Goal: Task Accomplishment & Management: Complete application form

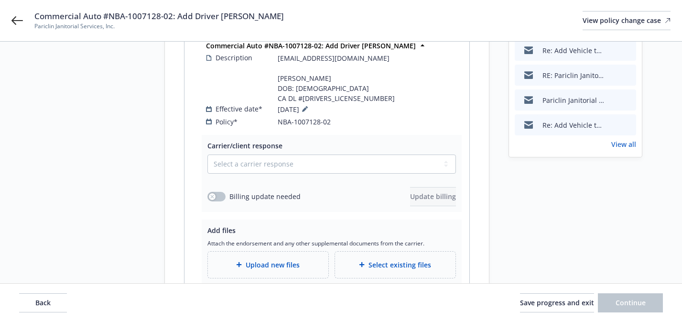
scroll to position [99, 0]
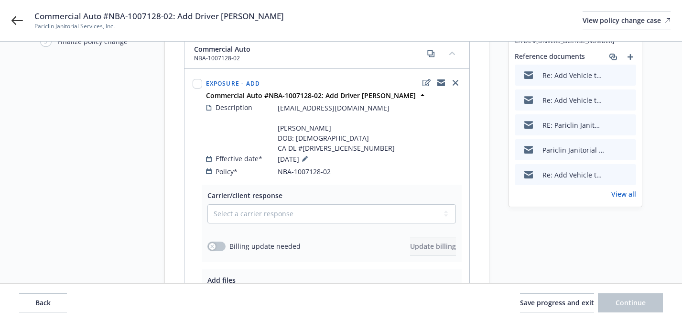
click at [626, 124] on icon "preview file" at bounding box center [627, 124] width 9 height 7
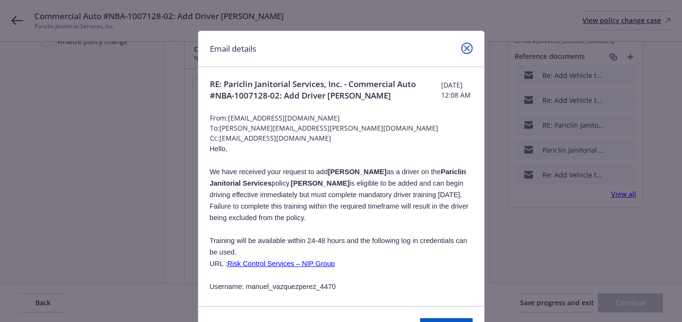
click at [469, 49] on icon "close" at bounding box center [467, 48] width 6 height 6
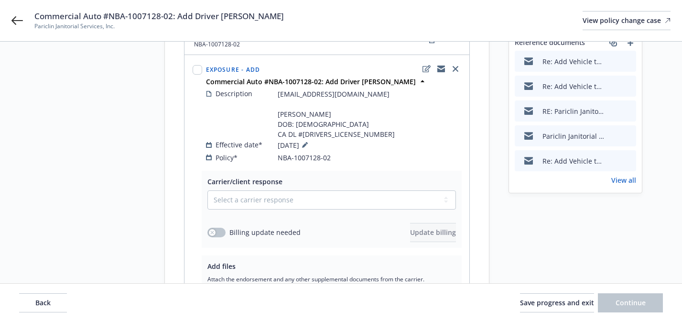
scroll to position [133, 0]
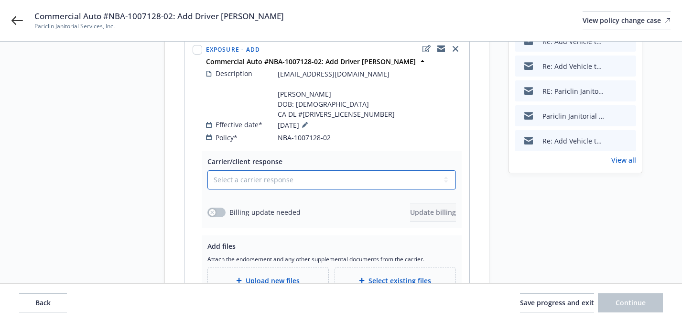
click at [412, 170] on select "Select a carrier response Accepted Accepted with revision No endorsement needed…" at bounding box center [332, 179] width 249 height 19
select select "NO_ENDORSEMENT_NEEDED"
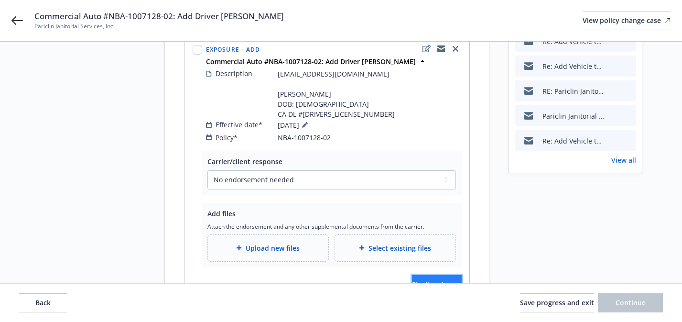
click at [412, 280] on span "Finalize change" at bounding box center [437, 284] width 50 height 9
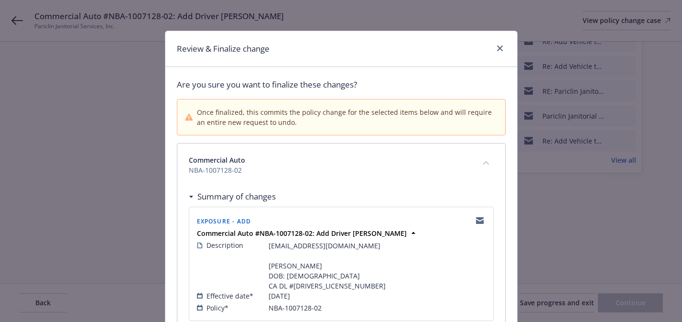
scroll to position [96, 0]
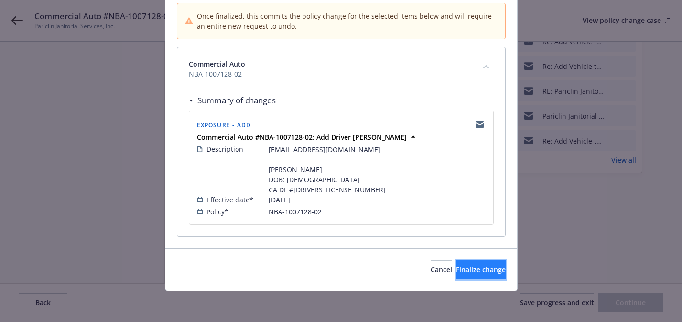
click at [468, 262] on button "Finalize change" at bounding box center [481, 269] width 50 height 19
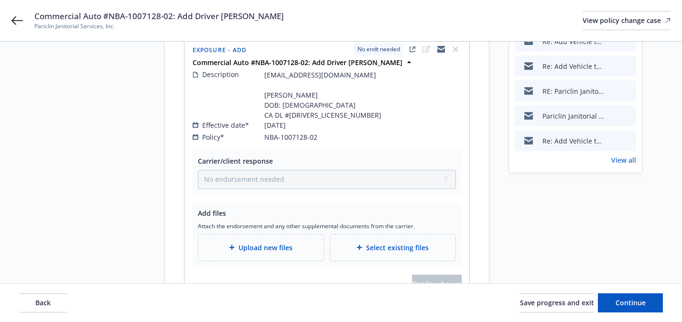
drag, startPoint x: 22, startPoint y: 20, endPoint x: 481, endPoint y: 0, distance: 459.0
click at [0, 0] on div "Commercial Auto #NBA-1007128-02: Add Driver Manuel Vazquez Perez Pariclin Janit…" at bounding box center [341, 20] width 682 height 41
click at [277, 84] on span "adddeletedriverrequest@nipgroup.com Manuel Vazquez Perez DOB: 06/06/1970 CA DL …" at bounding box center [322, 95] width 117 height 50
copy span "Manuel"
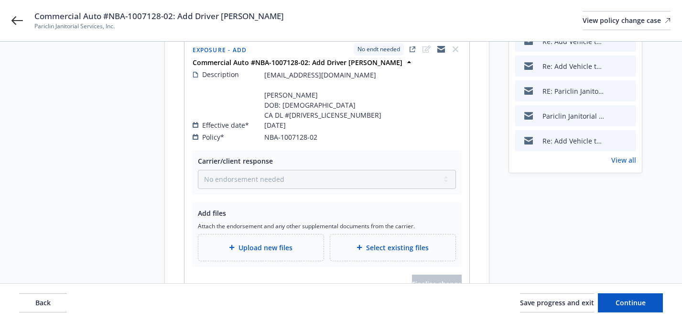
click at [294, 81] on span "adddeletedriverrequest@nipgroup.com Manuel Vazquez Perez DOB: 06/06/1970 CA DL …" at bounding box center [322, 95] width 117 height 50
drag, startPoint x: 291, startPoint y: 82, endPoint x: 343, endPoint y: 78, distance: 52.7
click at [343, 78] on span "adddeletedriverrequest@nipgroup.com Manuel Vazquez Perez DOB: 06/06/1970 CA DL …" at bounding box center [322, 95] width 117 height 50
copy span "Manuel"
click at [347, 76] on span "adddeletedriverrequest@nipgroup.com Manuel Vazquez Perez DOB: 06/06/1970 CA DL …" at bounding box center [322, 95] width 117 height 50
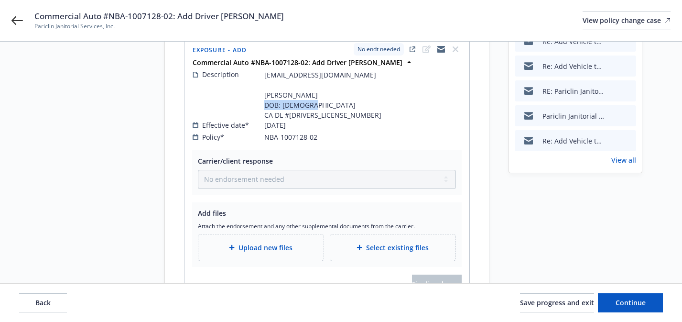
drag, startPoint x: 339, startPoint y: 85, endPoint x: 290, endPoint y: 87, distance: 48.3
click at [290, 87] on span "adddeletedriverrequest@nipgroup.com Manuel Vazquez Perez DOB: 06/06/1970 CA DL …" at bounding box center [322, 95] width 117 height 50
copy span "Vazquez Perez"
click at [301, 107] on span "adddeletedriverrequest@nipgroup.com Manuel Vazquez Perez DOB: 06/06/1970 CA DL …" at bounding box center [322, 95] width 117 height 50
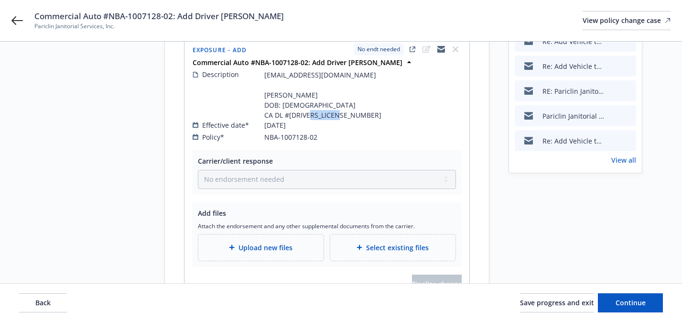
copy span "Y2724470"
drag, startPoint x: 321, startPoint y: 92, endPoint x: 282, endPoint y: 92, distance: 39.2
click at [282, 92] on span "adddeletedriverrequest@nipgroup.com Manuel Vazquez Perez DOB: 06/06/1970 CA DL …" at bounding box center [322, 95] width 117 height 50
copy span "06/06/1970"
click at [615, 153] on div "Re: Add Vehicle to Pariclin Commercial Auto Insurance Re: Add Vehicle to Paricl…" at bounding box center [575, 98] width 121 height 134
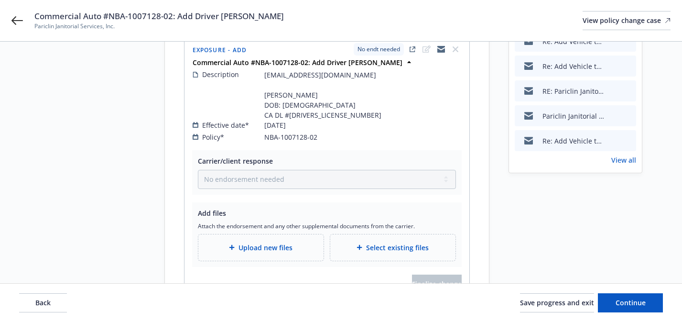
click at [616, 159] on link "View all" at bounding box center [624, 160] width 25 height 10
click at [277, 24] on span "Pariclin Janitorial Services, Inc." at bounding box center [159, 26] width 250 height 9
click at [277, 17] on span "Commercial Auto #NBA-1007128-02: Add Driver [PERSON_NAME]" at bounding box center [159, 16] width 250 height 11
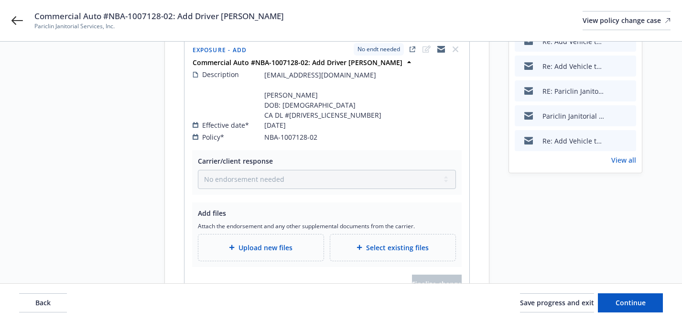
click at [277, 17] on span "Commercial Auto #NBA-1007128-02: Add Driver [PERSON_NAME]" at bounding box center [159, 16] width 250 height 11
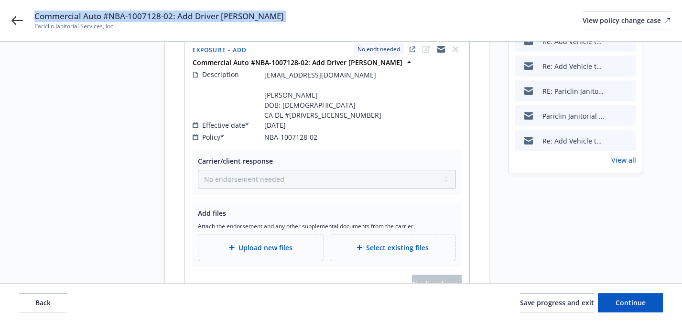
click at [277, 17] on span "Commercial Auto #NBA-1007128-02: Add Driver [PERSON_NAME]" at bounding box center [159, 16] width 250 height 11
copy span "Commercial Auto #NBA-1007128-02: Add Driver [PERSON_NAME]"
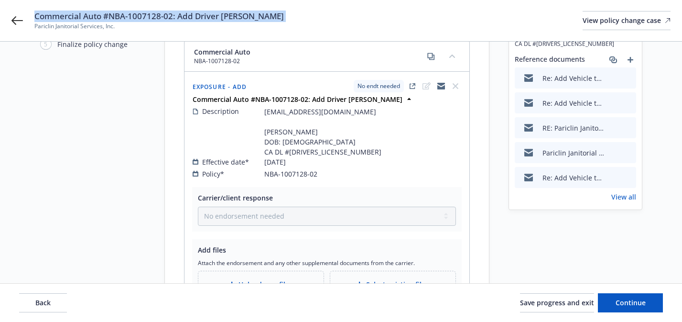
scroll to position [90, 0]
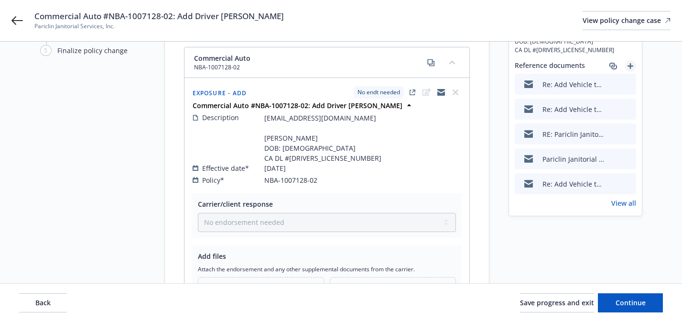
click at [633, 69] on link "add" at bounding box center [630, 65] width 11 height 11
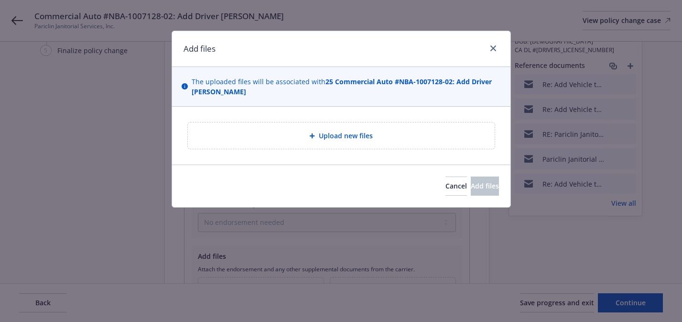
click at [361, 149] on div "Upload new files" at bounding box center [341, 136] width 339 height 58
click at [360, 142] on div "Upload new files" at bounding box center [341, 135] width 307 height 26
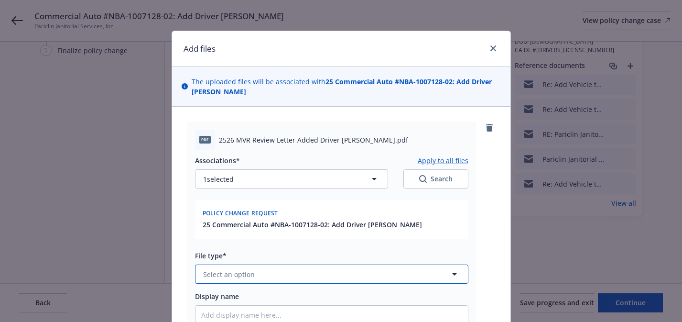
click at [233, 274] on span "Select an option" at bounding box center [229, 274] width 52 height 10
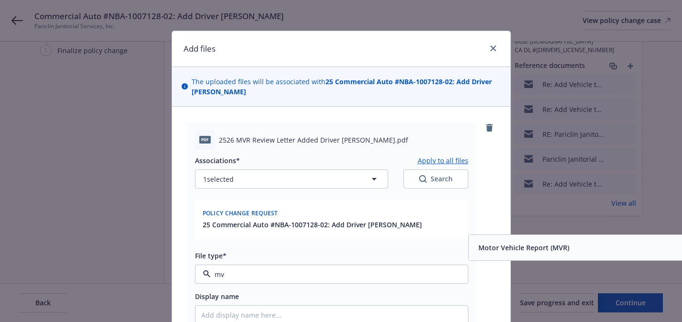
type input "mvr"
click at [532, 251] on span "Motor Vehicle Report (MVR)" at bounding box center [524, 247] width 91 height 10
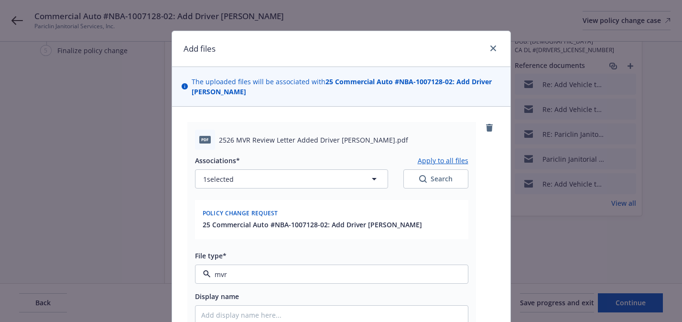
type textarea "x"
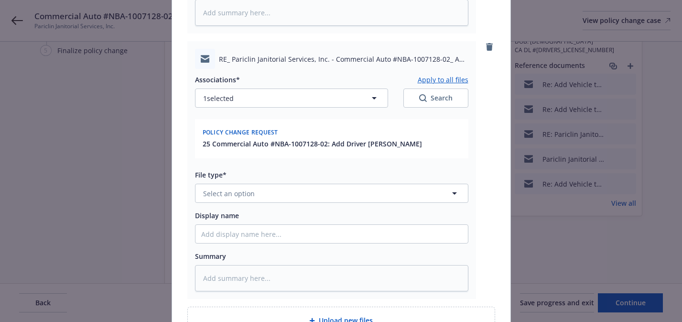
scroll to position [356, 0]
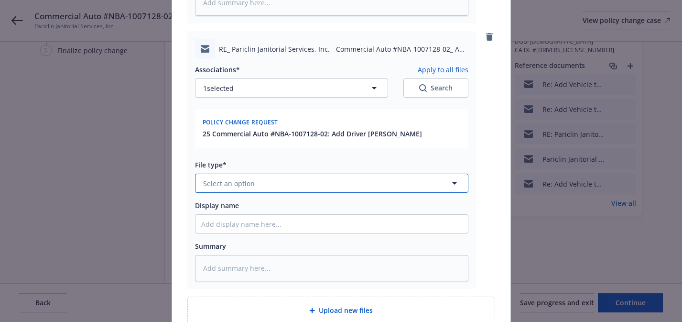
click at [326, 190] on button "Select an option" at bounding box center [332, 183] width 274 height 19
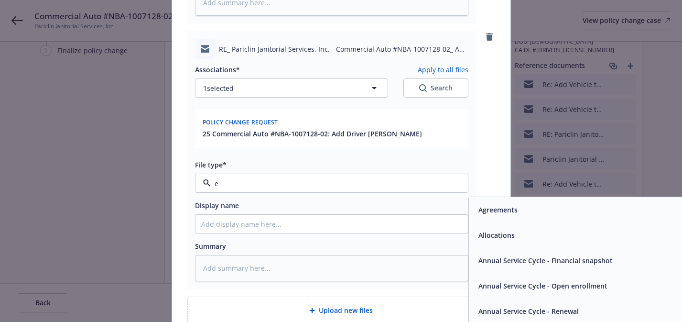
type input "em"
click at [547, 237] on div "Email" at bounding box center [605, 235] width 261 height 14
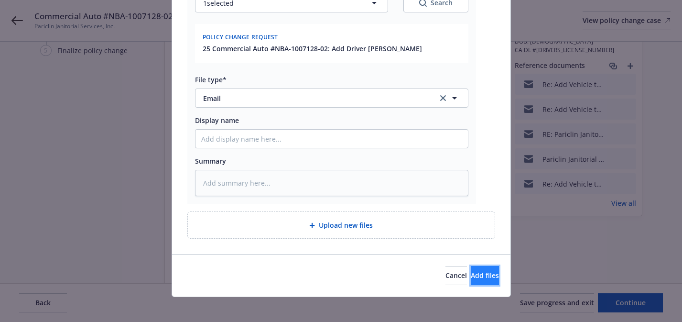
click at [478, 278] on span "Add files" at bounding box center [485, 275] width 28 height 9
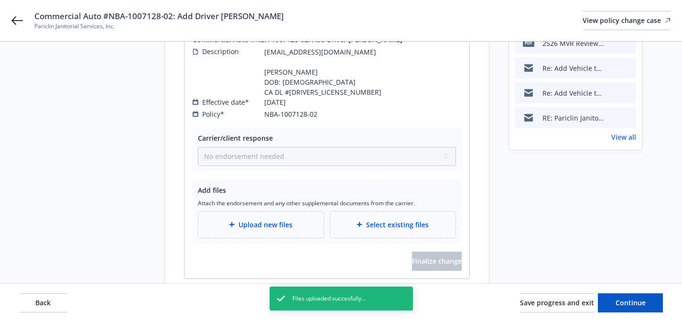
scroll to position [184, 0]
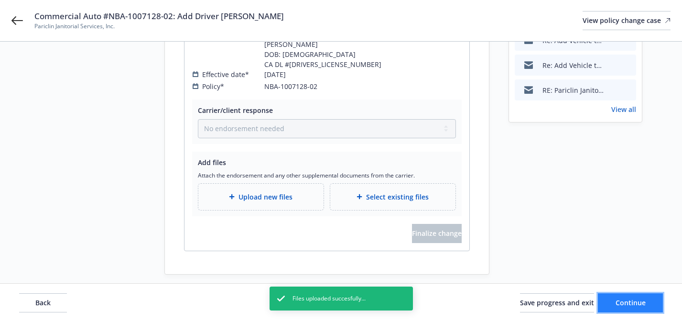
click at [637, 306] on span "Continue" at bounding box center [631, 302] width 30 height 9
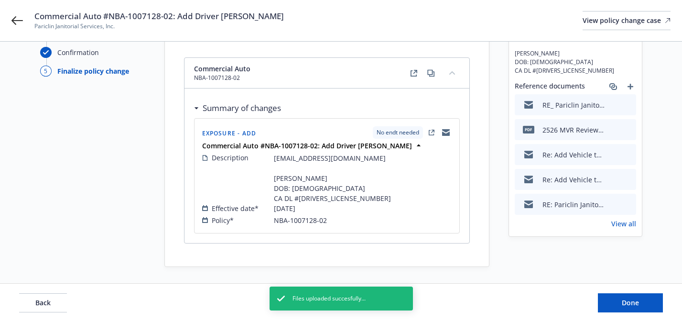
scroll to position [73, 0]
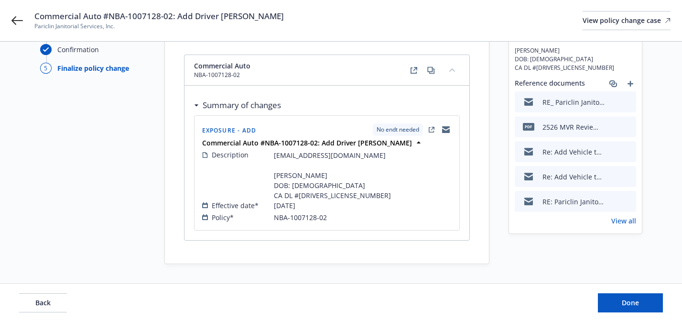
click at [627, 127] on icon "preview file" at bounding box center [627, 126] width 9 height 7
click at [630, 86] on icon "add" at bounding box center [631, 84] width 6 height 6
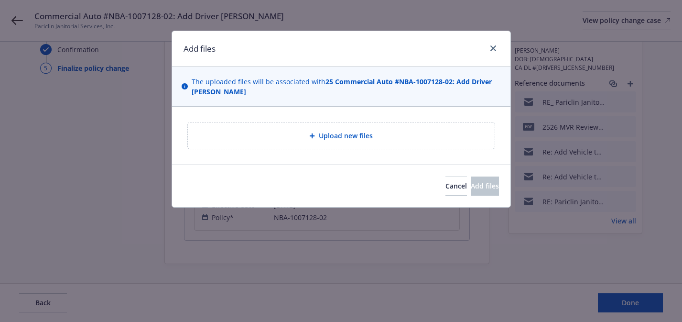
click at [411, 132] on div "Upload new files" at bounding box center [342, 135] width 292 height 11
type textarea "x"
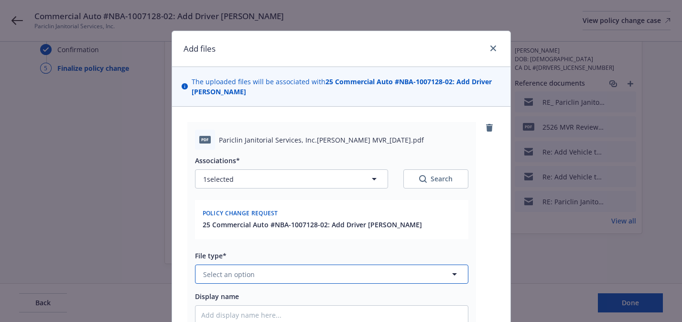
click at [261, 273] on button "Select an option" at bounding box center [332, 273] width 274 height 19
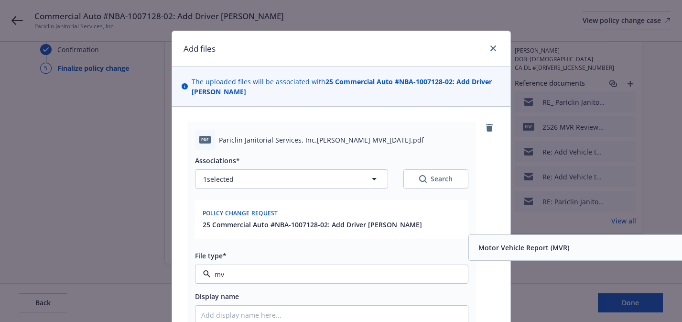
type input "mvr"
click at [535, 236] on div "Motor Vehicle Report (MVR)" at bounding box center [605, 247] width 273 height 25
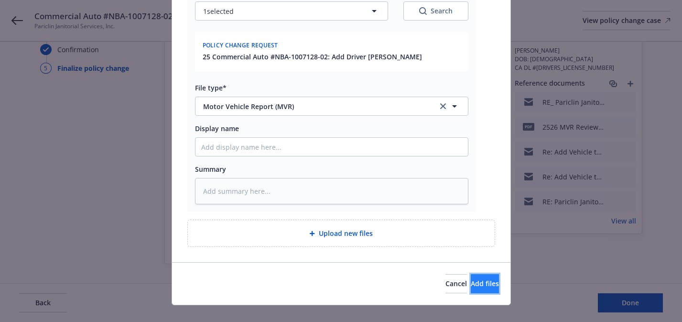
click at [478, 285] on span "Add files" at bounding box center [485, 283] width 28 height 9
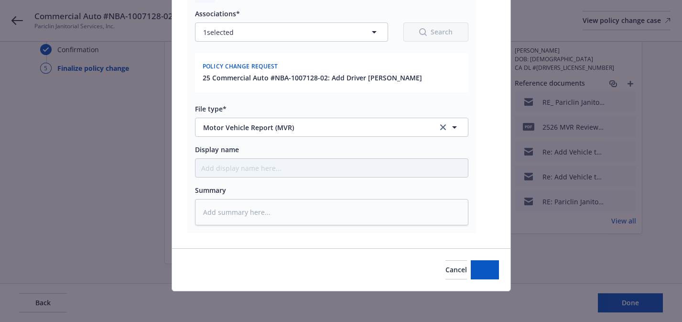
scroll to position [147, 0]
type textarea "x"
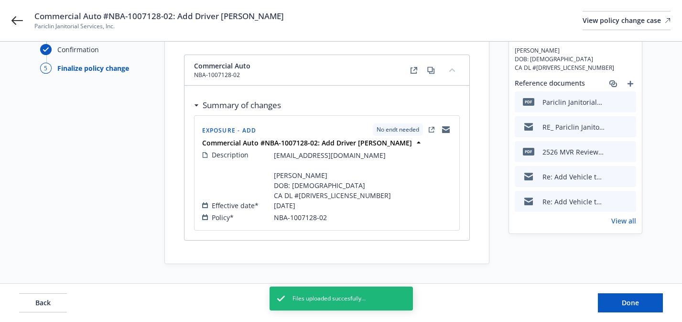
click at [628, 104] on icon "preview file" at bounding box center [627, 101] width 9 height 7
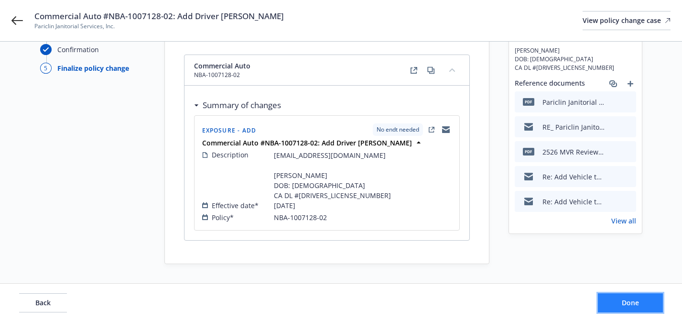
click at [644, 300] on button "Done" at bounding box center [630, 302] width 65 height 19
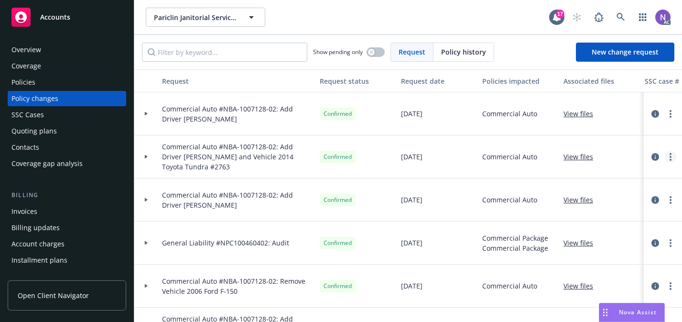
click at [672, 159] on link "more" at bounding box center [670, 156] width 11 height 11
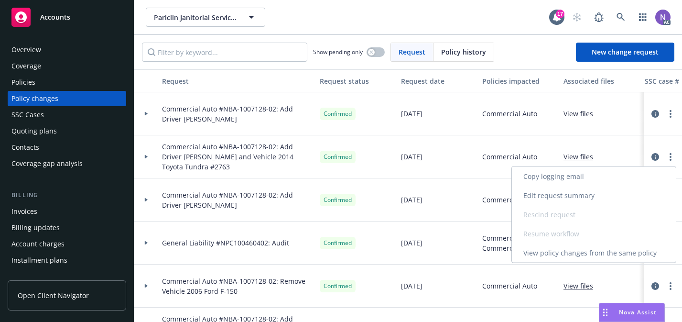
click at [606, 179] on link "Copy logging email" at bounding box center [594, 176] width 164 height 19
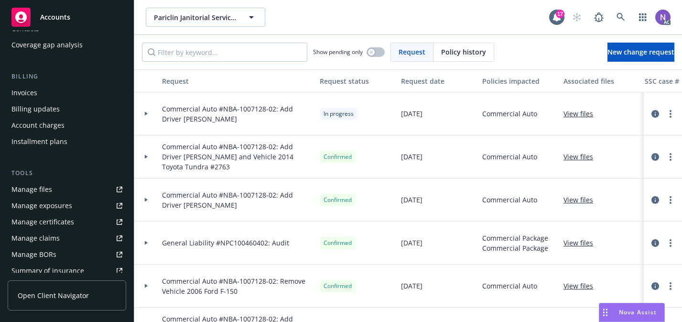
scroll to position [124, 0]
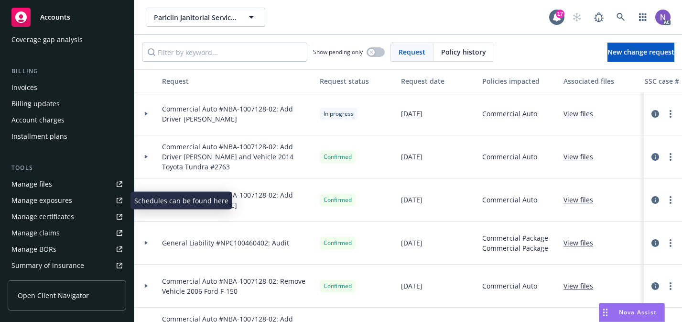
click at [104, 197] on link "Manage exposures" at bounding box center [67, 200] width 119 height 15
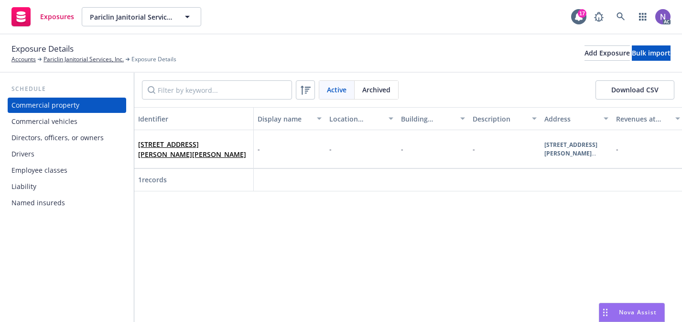
click at [72, 144] on div "Directors, officers, or owners" at bounding box center [57, 137] width 92 height 15
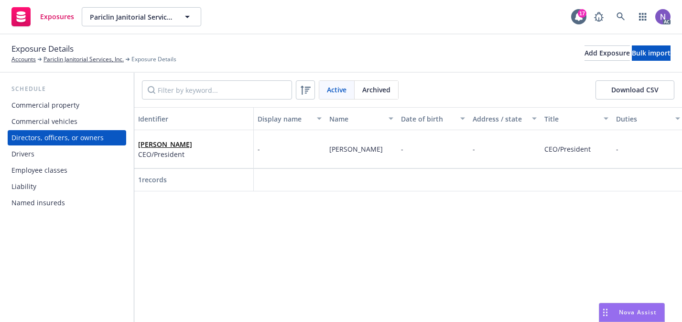
click at [72, 153] on div "Drivers" at bounding box center [66, 153] width 111 height 15
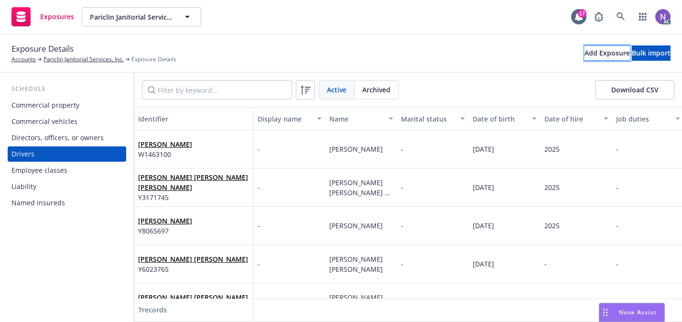
click at [585, 59] on div "Add Exposure" at bounding box center [607, 53] width 45 height 14
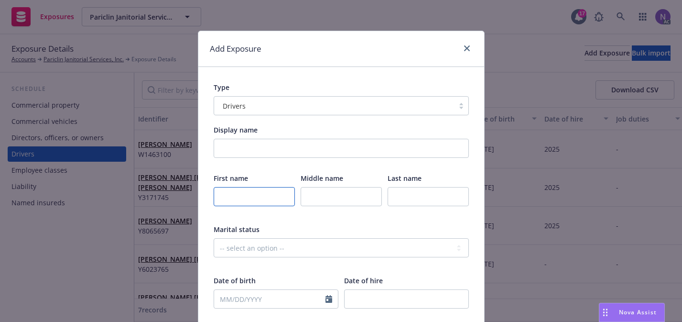
click at [253, 201] on input "text" at bounding box center [254, 196] width 81 height 19
paste input "[PERSON_NAME]"
type input "[PERSON_NAME]"
click at [390, 198] on input "text" at bounding box center [428, 196] width 81 height 19
paste input "Manuel"
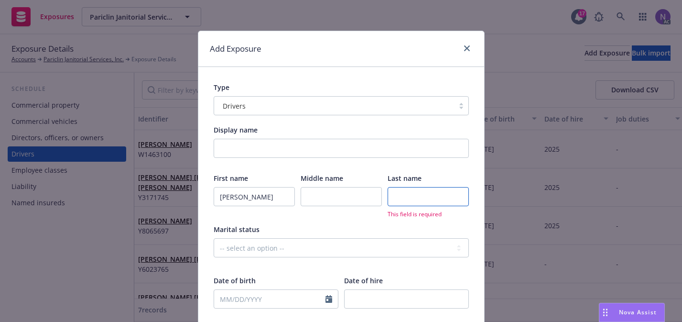
type input "Manuel"
paste input "Vazquez Perez"
type input "Vazquez Perez"
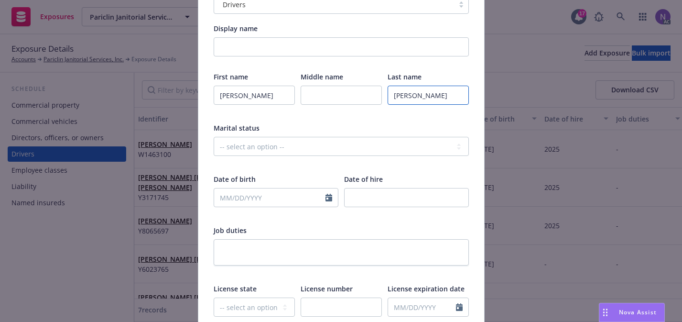
scroll to position [116, 0]
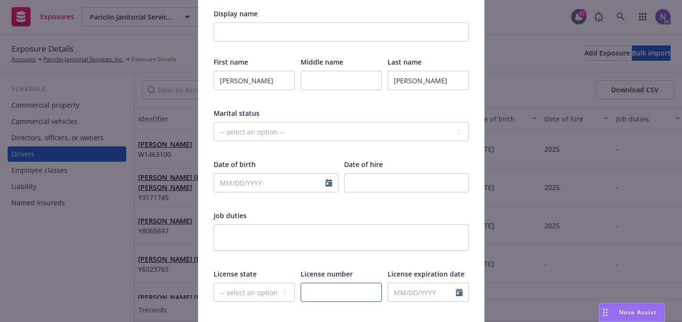
click at [324, 286] on input "text" at bounding box center [341, 292] width 81 height 19
paste input "Y2724470"
type input "Y2724470"
click at [263, 293] on select "-- select an option -- Alaska Alabama Arkansas American Samoa Arizona Californi…" at bounding box center [254, 292] width 81 height 19
select select "CA"
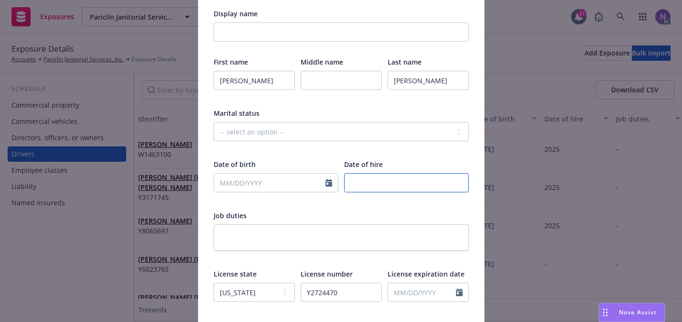
click at [394, 176] on input "number" at bounding box center [406, 182] width 125 height 19
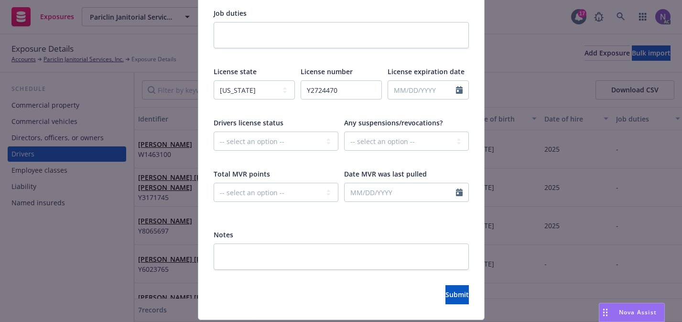
scroll to position [340, 0]
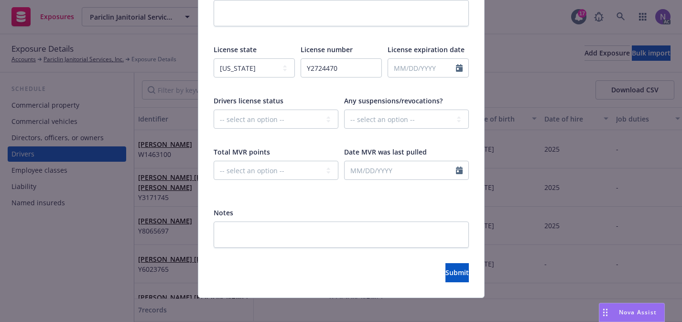
type input "2025"
click at [308, 120] on select "-- select an option -- Cancelled Denied Disqualified Expired Invalid Limited No…" at bounding box center [276, 119] width 125 height 19
select select "VALID"
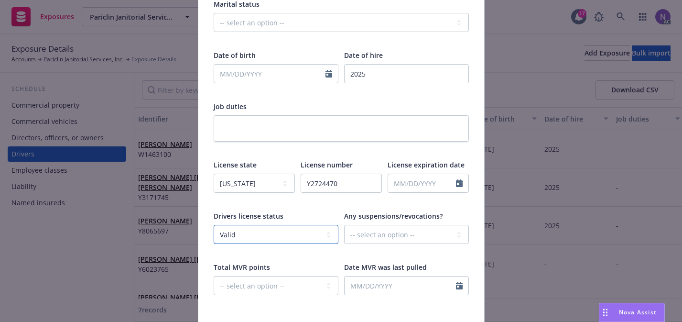
scroll to position [216, 0]
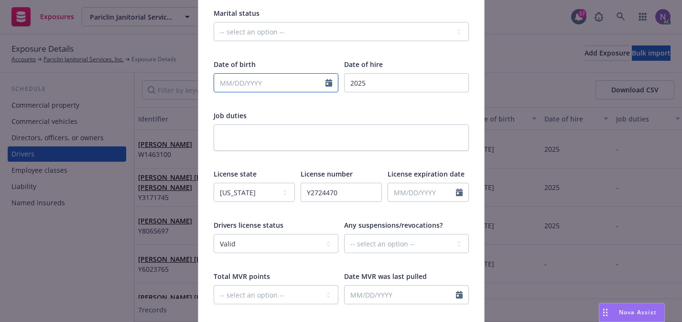
select select "8"
click at [288, 82] on input "text" at bounding box center [269, 83] width 111 height 18
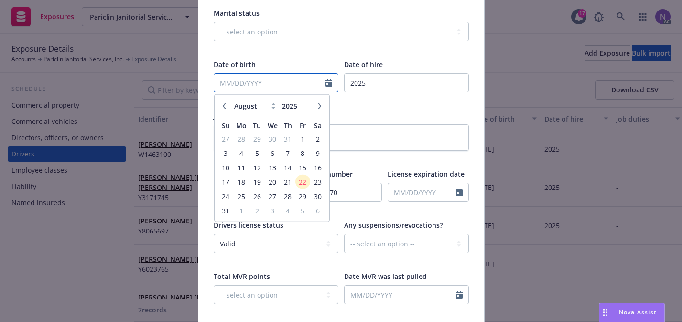
paste input "06/06/1970"
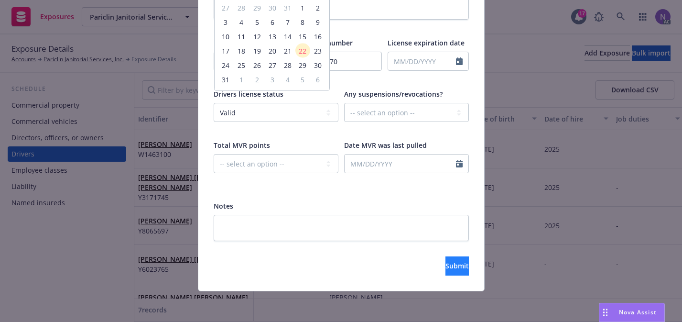
type input "06/06/1970"
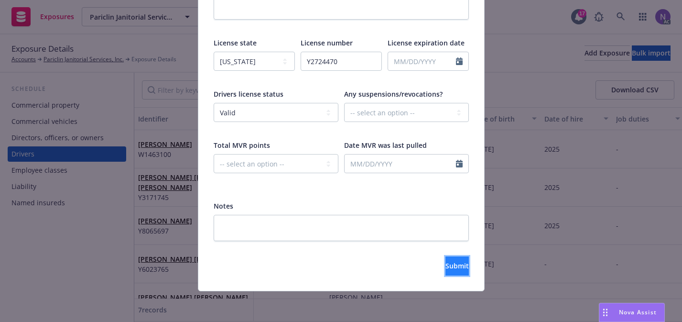
click at [446, 263] on span "Submit" at bounding box center [457, 265] width 23 height 9
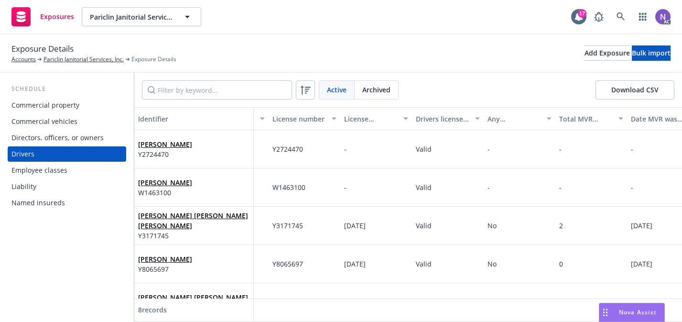
scroll to position [0, 504]
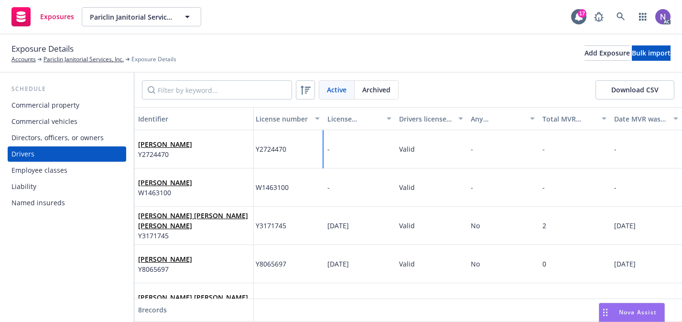
click at [364, 159] on div "-" at bounding box center [360, 149] width 72 height 38
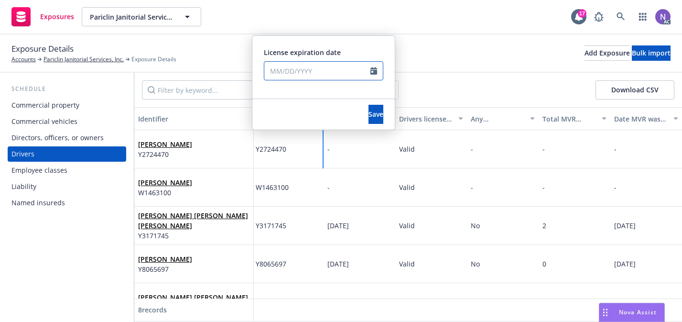
select select "8"
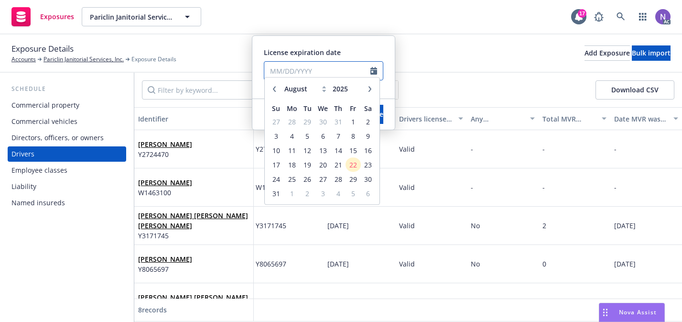
click at [343, 75] on input "text" at bounding box center [317, 71] width 106 height 18
paste input "06/06/2029"
type input "06/06/2029"
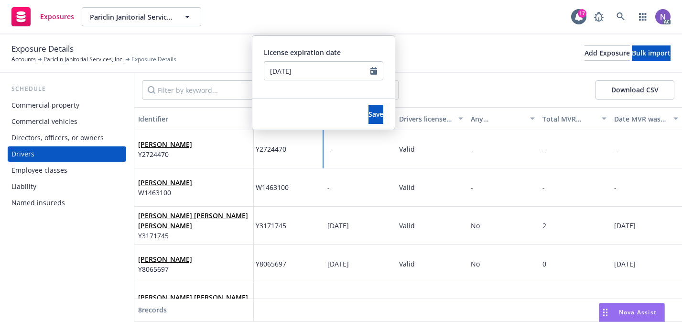
click at [358, 55] on div "License expiration date" at bounding box center [324, 52] width 120 height 10
click at [369, 109] on button "Save" at bounding box center [376, 114] width 15 height 19
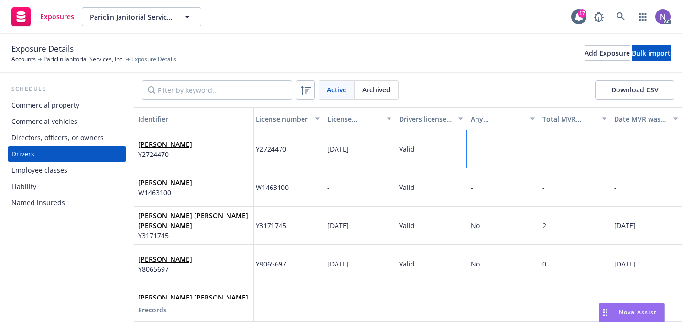
click at [472, 166] on div "-" at bounding box center [503, 149] width 72 height 38
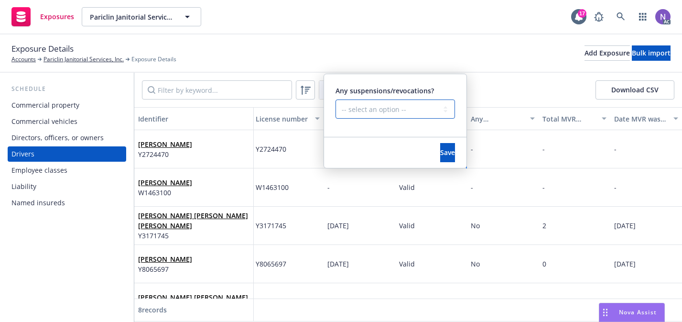
click at [399, 110] on select "-- select an option -- Unknown Yes No" at bounding box center [396, 108] width 120 height 19
select select "NO"
click at [440, 157] on button "Save" at bounding box center [447, 152] width 15 height 19
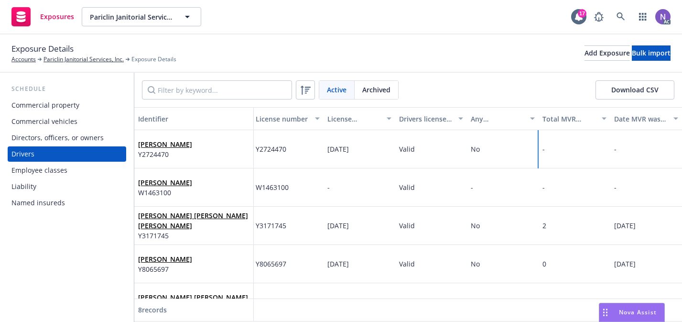
click at [579, 158] on div "-" at bounding box center [575, 149] width 72 height 38
click at [486, 111] on select "-- select an option -- 0 1 2 3 4 5+ N/A" at bounding box center [467, 108] width 120 height 19
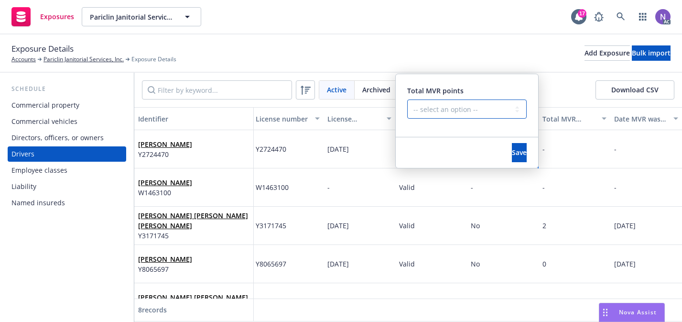
select select "ZERO"
click at [512, 153] on span "Save" at bounding box center [519, 152] width 15 height 9
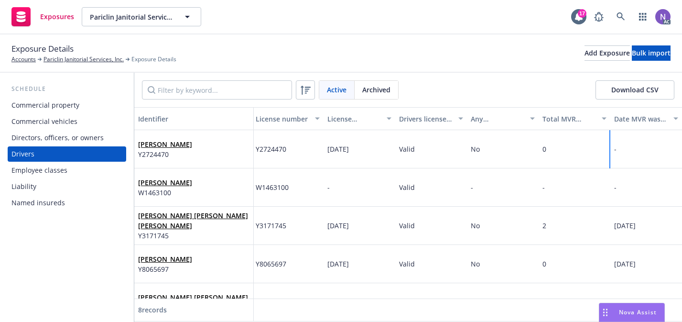
click at [642, 152] on div "-" at bounding box center [647, 149] width 72 height 38
click at [549, 115] on input "text" at bounding box center [533, 109] width 106 height 18
select select "8"
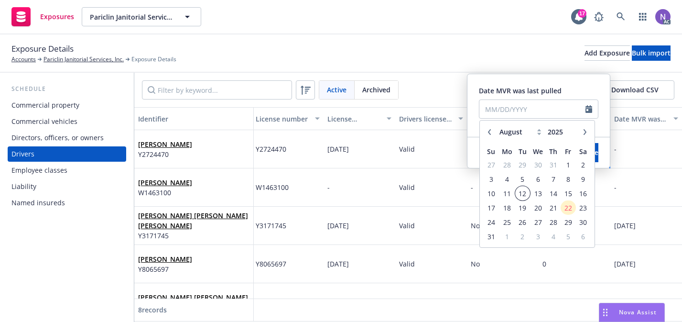
click at [526, 196] on span "12" at bounding box center [522, 193] width 13 height 12
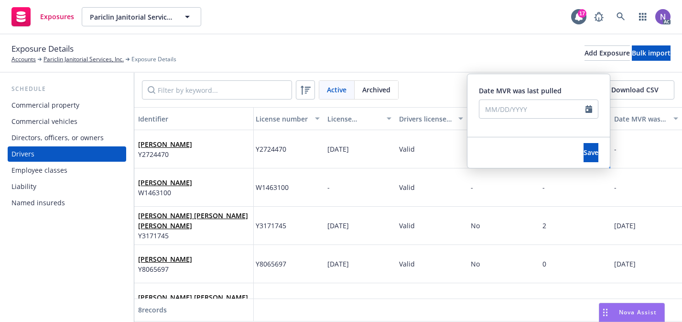
type input "[DATE]"
click at [584, 155] on span "Save" at bounding box center [591, 152] width 15 height 9
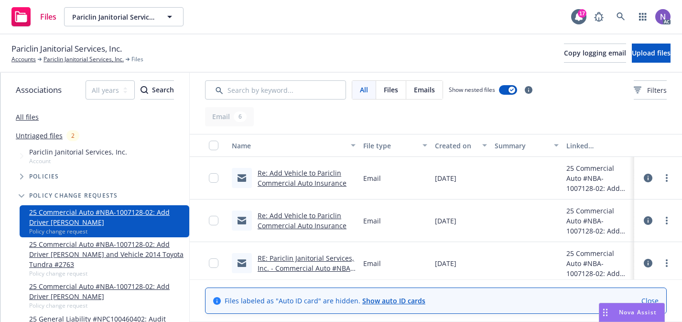
click at [333, 175] on link "Re: Add Vehicle to Pariclin Commercial Auto Insurance" at bounding box center [302, 177] width 89 height 19
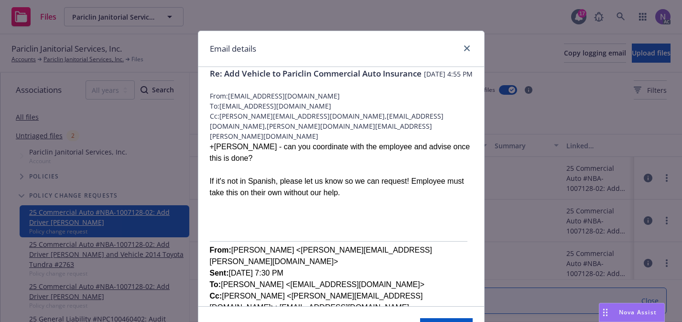
scroll to position [6, 0]
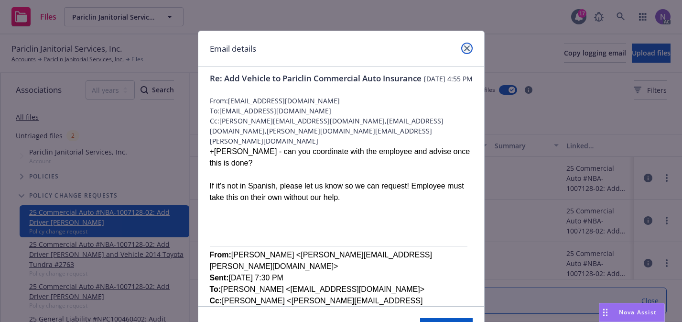
click at [470, 49] on link "close" at bounding box center [466, 48] width 11 height 11
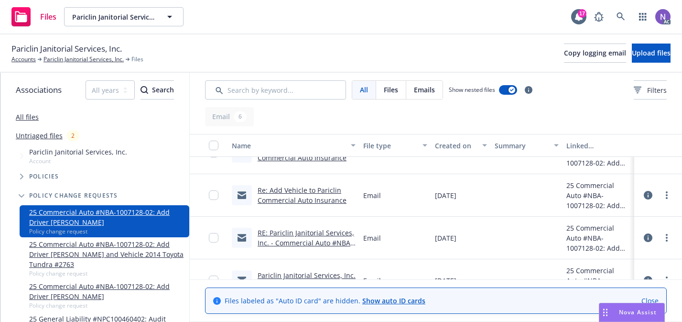
scroll to position [22, 0]
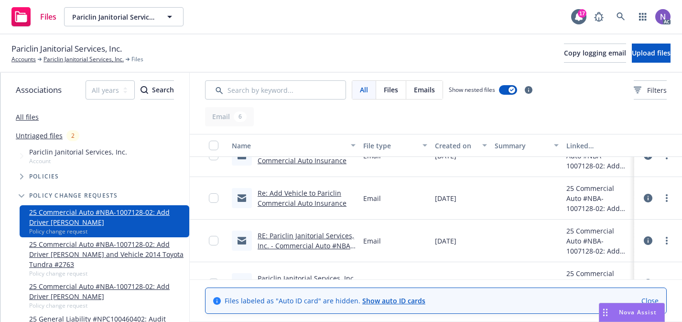
click at [309, 195] on link "Re: Add Vehicle to Pariclin Commercial Auto Insurance" at bounding box center [302, 197] width 89 height 19
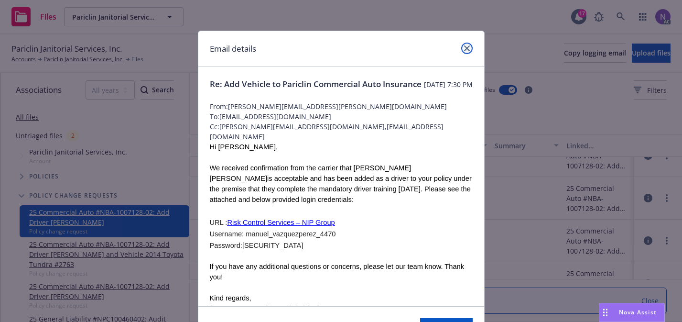
click at [470, 49] on link "close" at bounding box center [466, 48] width 11 height 11
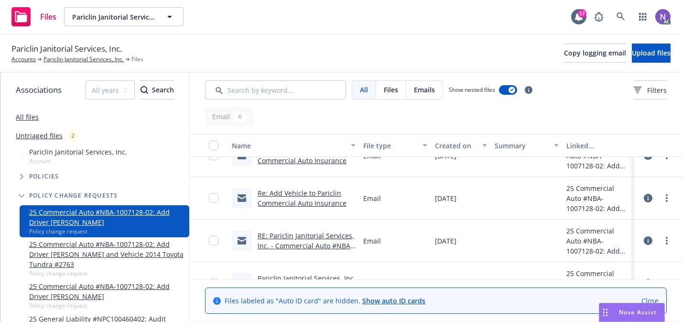
scroll to position [132, 0]
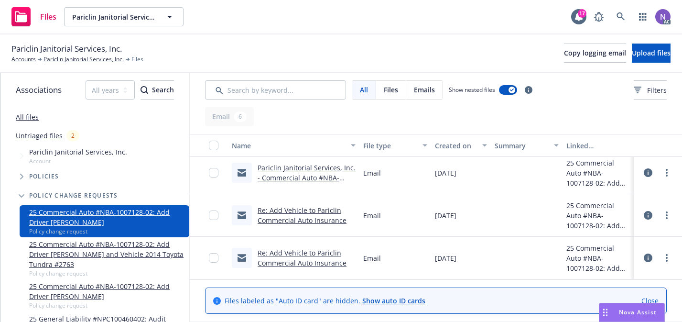
click at [313, 249] on link "Re: Add Vehicle to Pariclin Commercial Auto Insurance" at bounding box center [302, 257] width 89 height 19
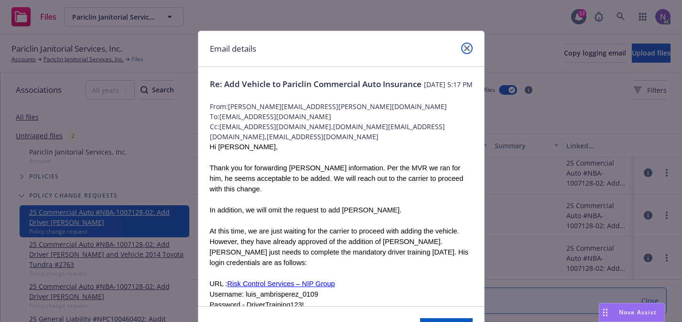
click at [468, 49] on icon "close" at bounding box center [467, 48] width 6 height 6
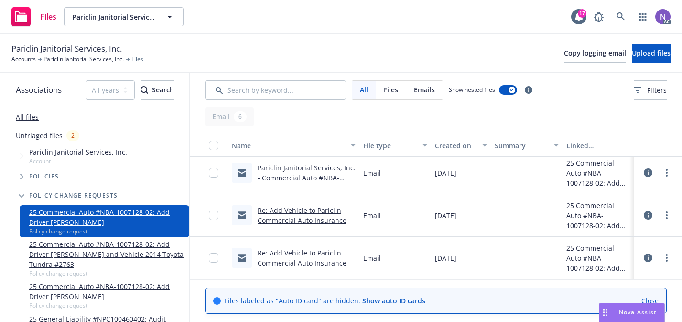
click at [322, 219] on link "Re: Add Vehicle to Pariclin Commercial Auto Insurance" at bounding box center [302, 215] width 89 height 19
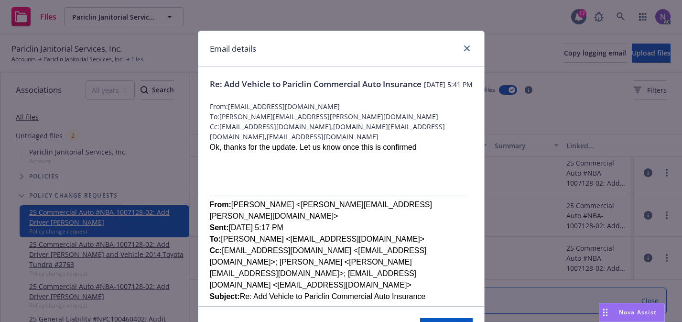
click at [468, 42] on div "Email details" at bounding box center [341, 49] width 286 height 36
click at [468, 47] on icon "close" at bounding box center [467, 48] width 6 height 6
